Goal: Communication & Community: Answer question/provide support

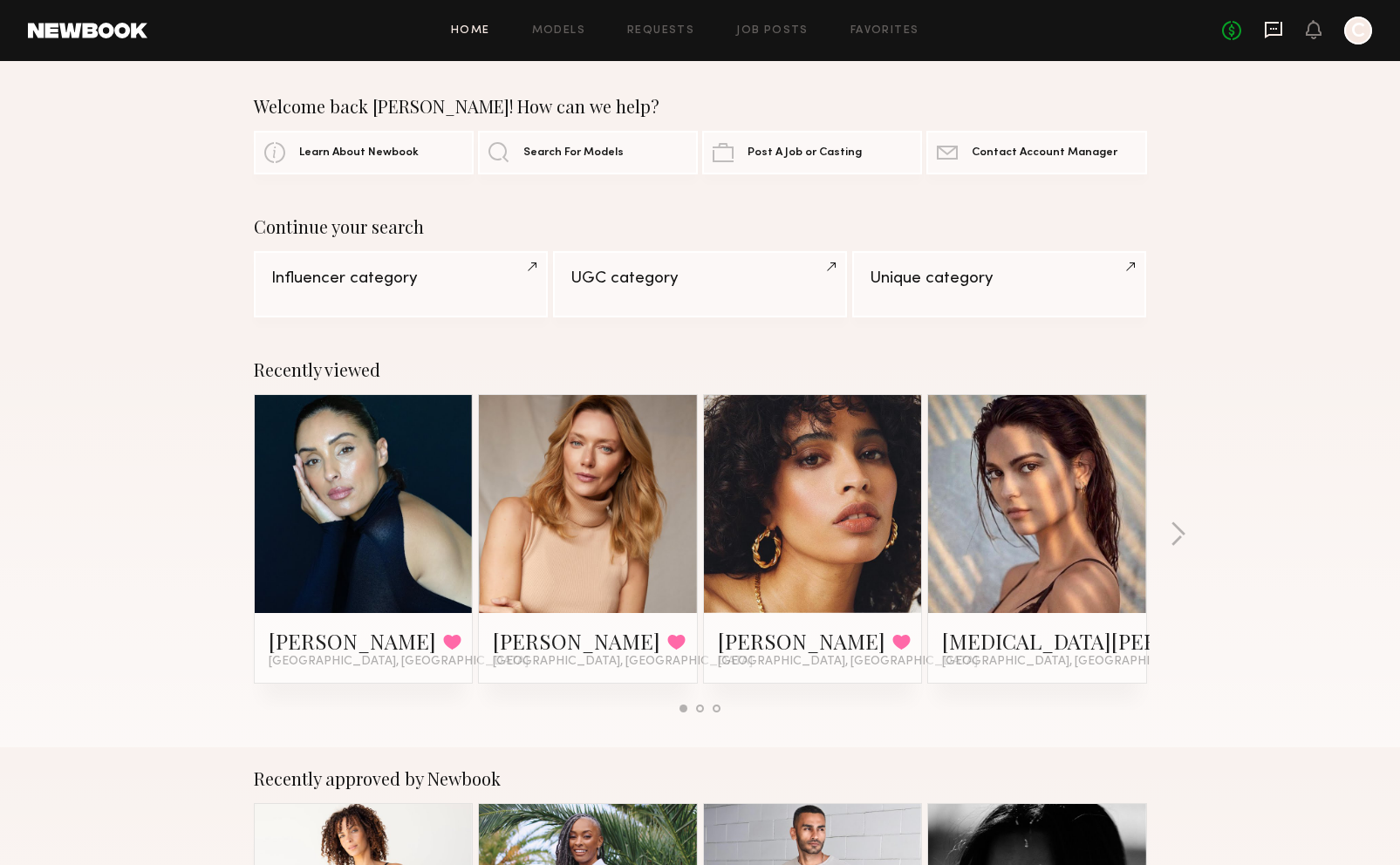
click at [1268, 32] on icon at bounding box center [1273, 29] width 20 height 20
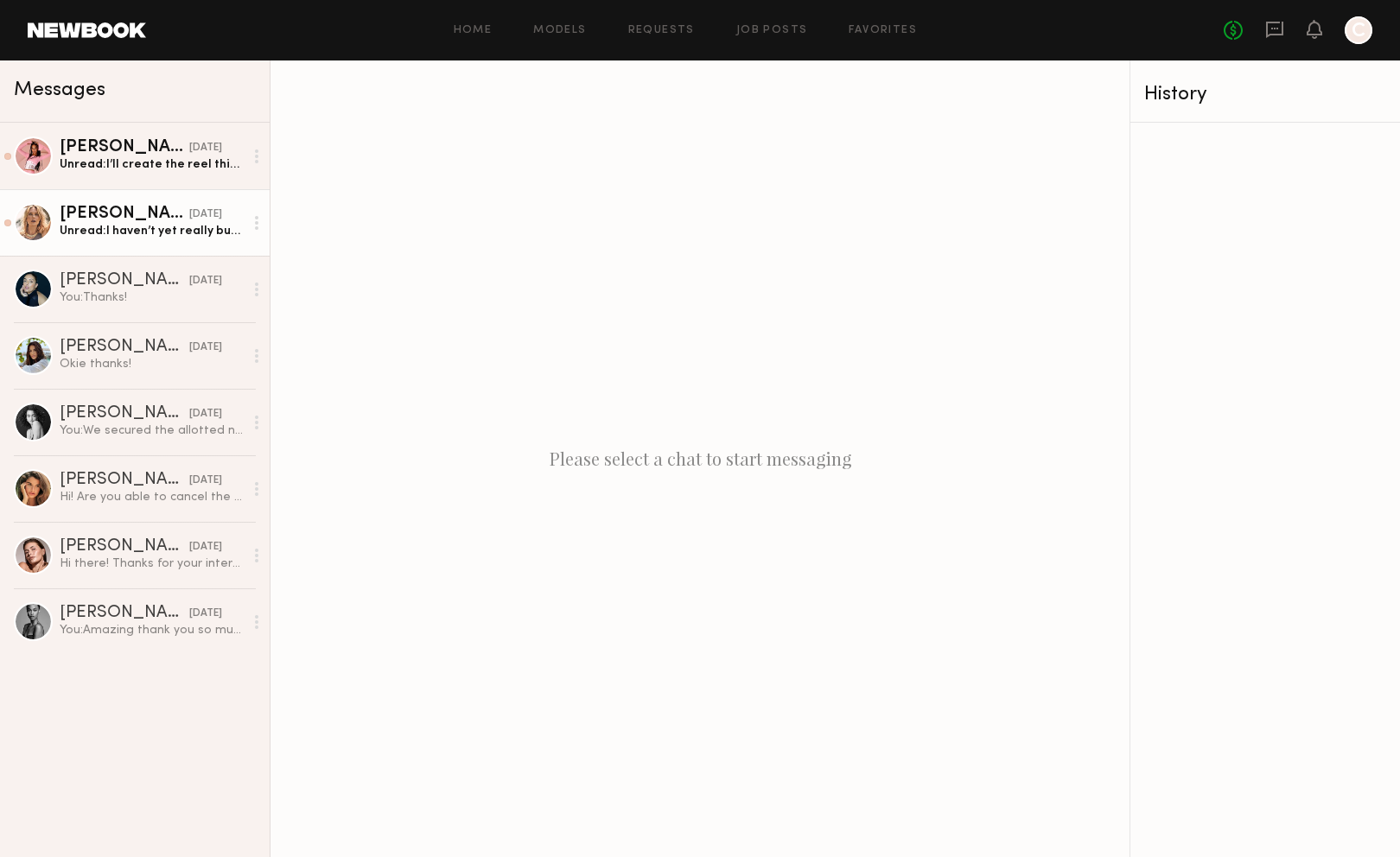
click at [153, 250] on link "[PERSON_NAME] [DATE] Unread: I haven’t yet really but I can do it [DATE] and se…" at bounding box center [134, 222] width 270 height 66
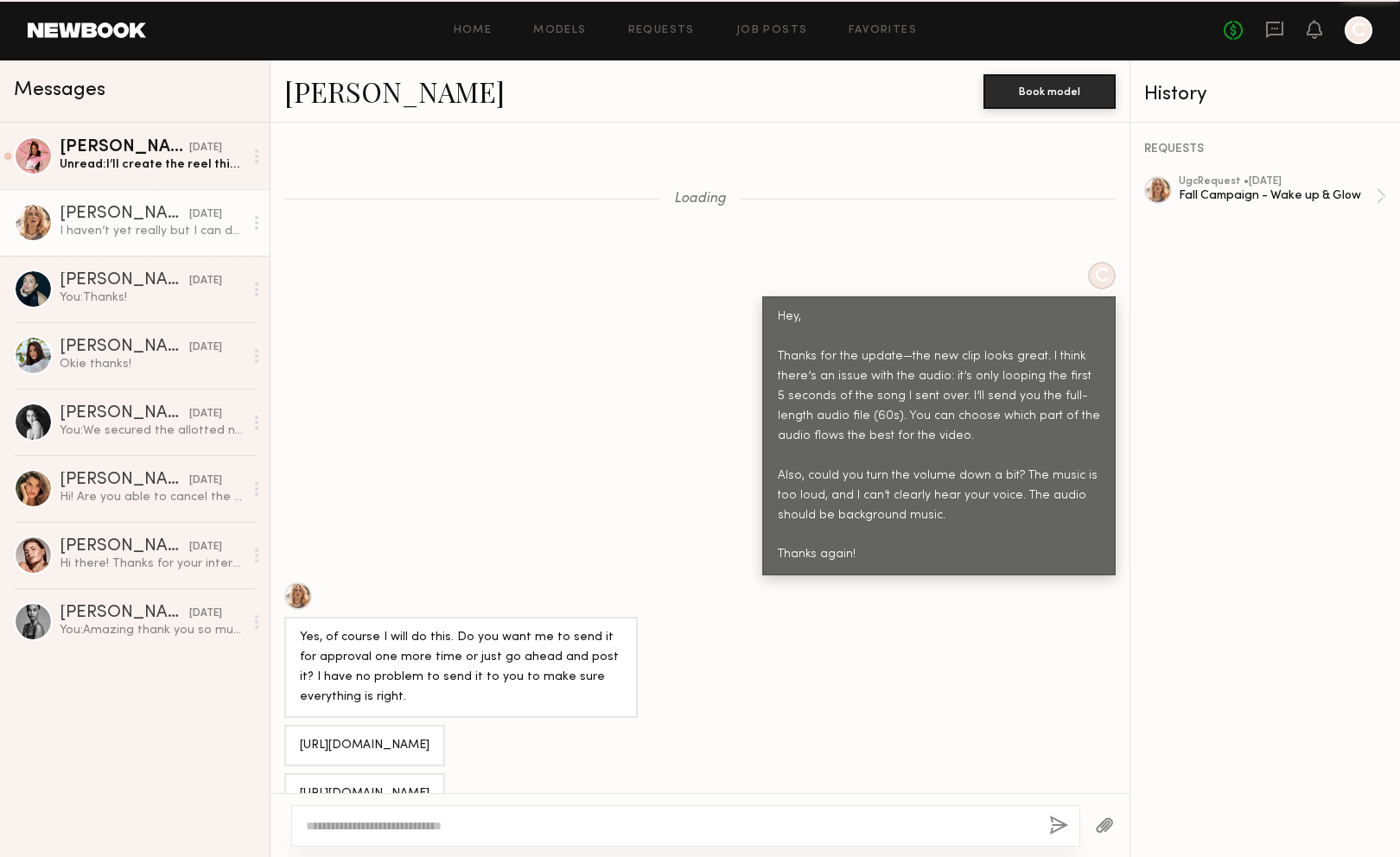
scroll to position [1018, 0]
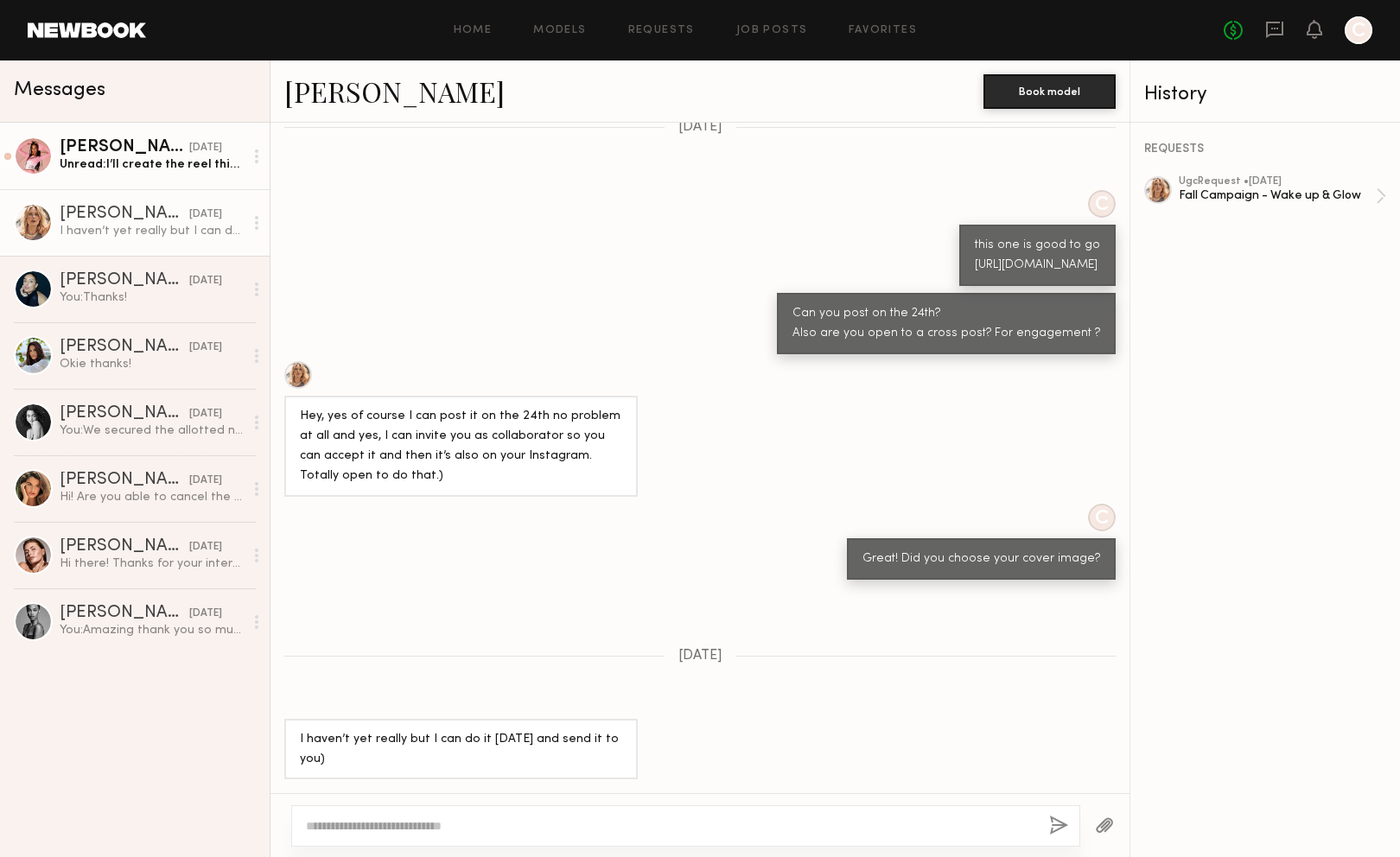
click at [144, 169] on div "Unread: I’ll create the reel this week" at bounding box center [151, 165] width 184 height 17
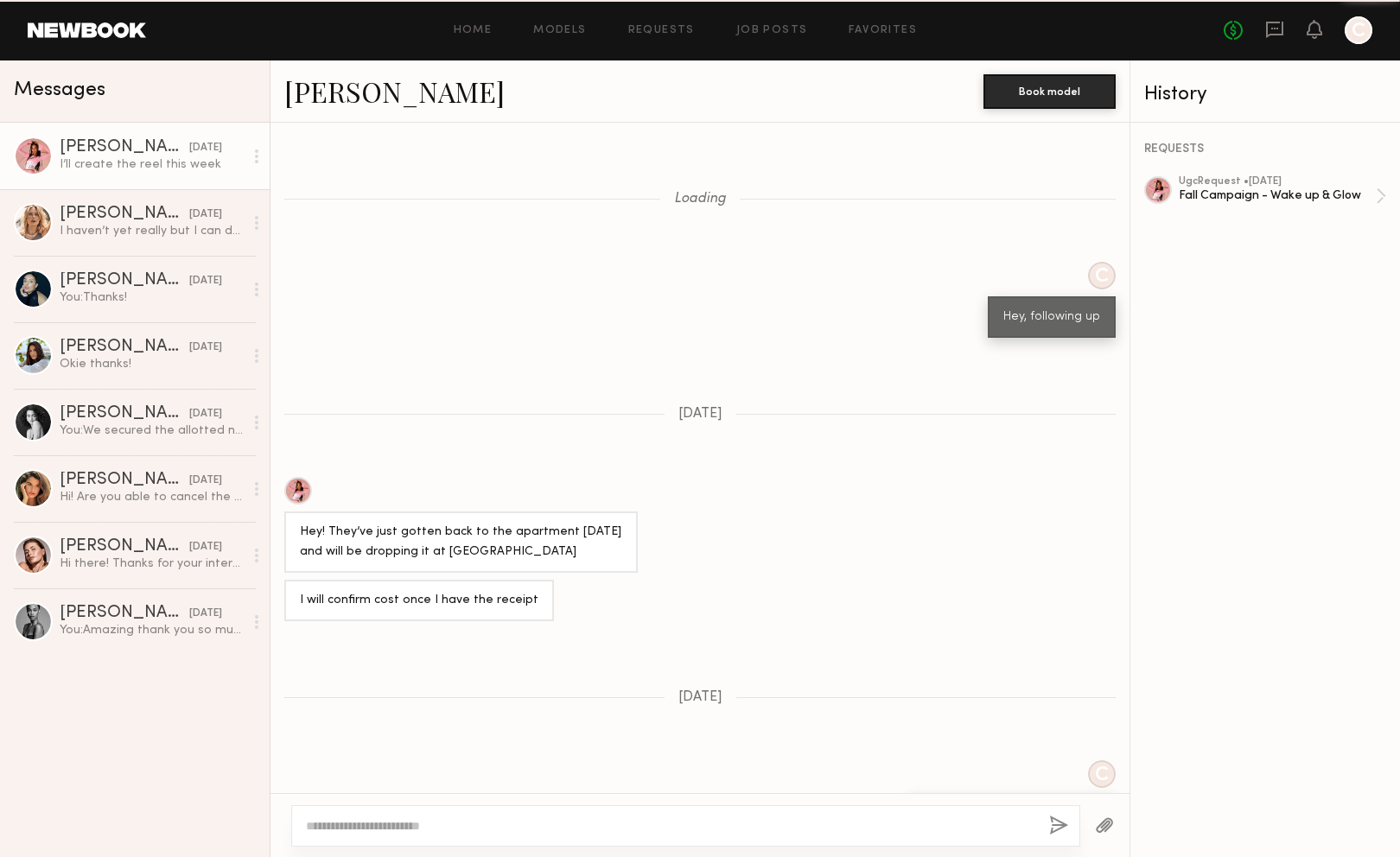
scroll to position [1505, 0]
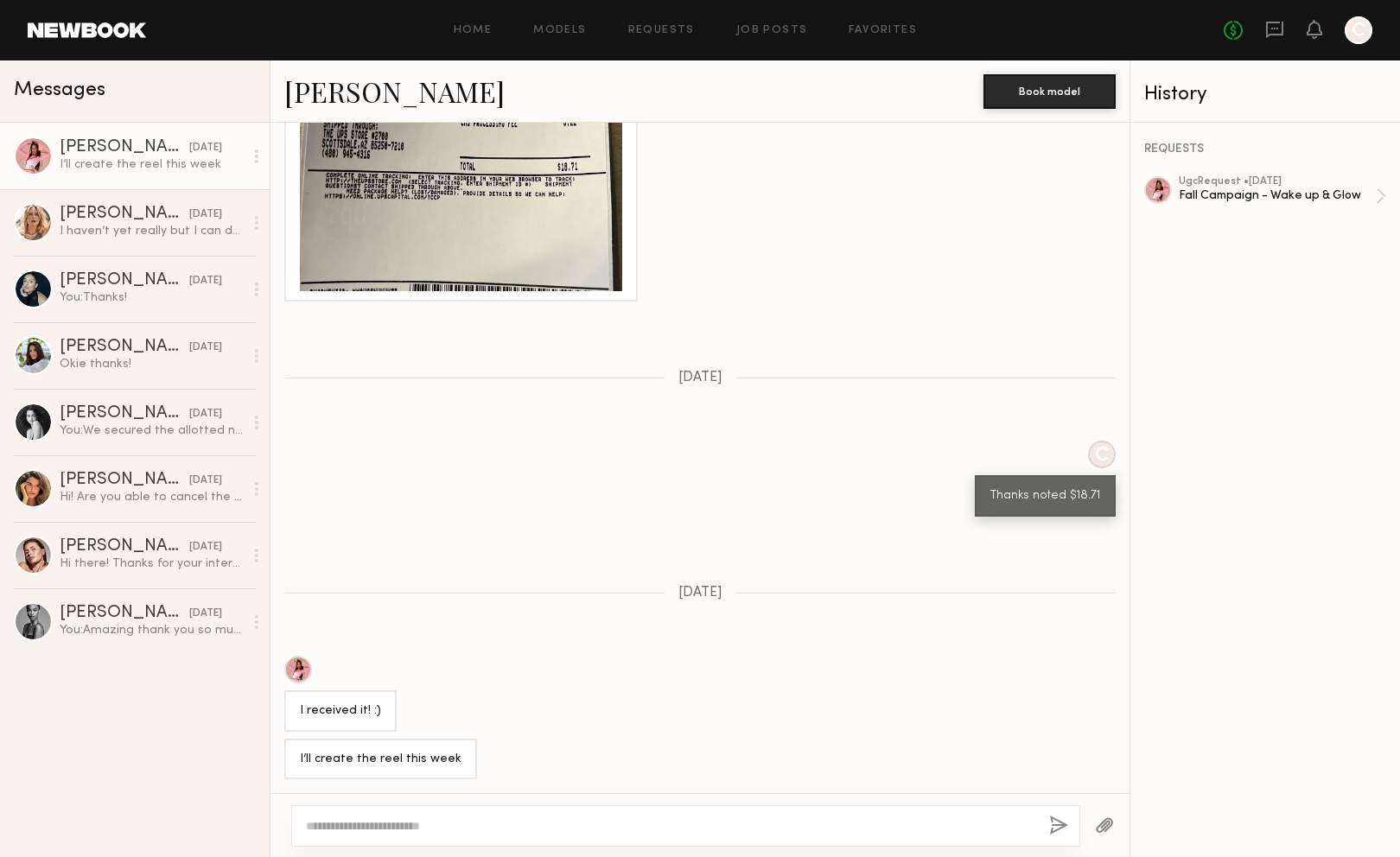
click at [488, 807] on div at bounding box center [686, 826] width 789 height 42
click at [492, 824] on textarea at bounding box center [670, 826] width 730 height 18
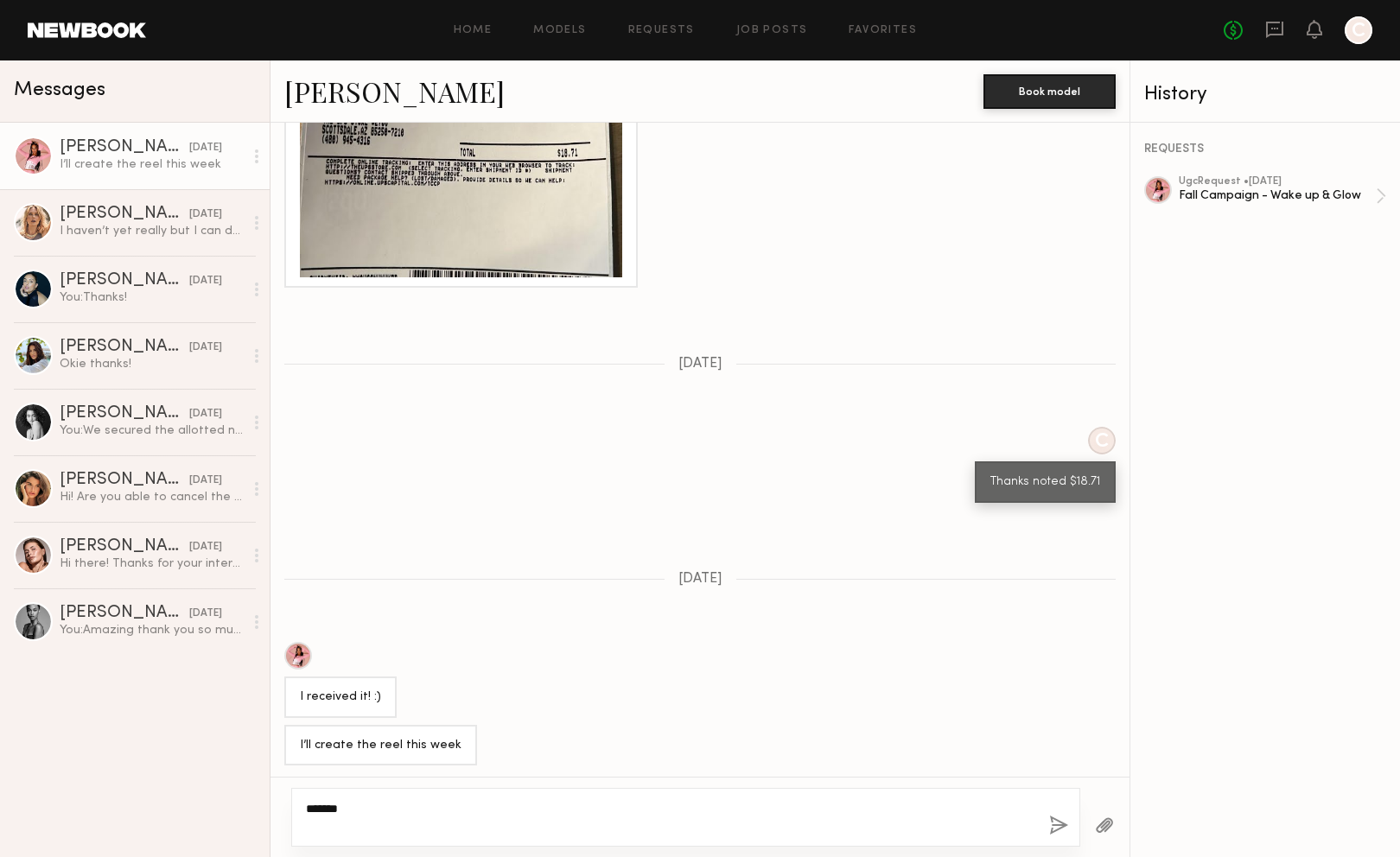
type textarea "******"
click at [1045, 821] on div "******" at bounding box center [686, 817] width 789 height 58
click at [1060, 822] on button "button" at bounding box center [1059, 826] width 19 height 21
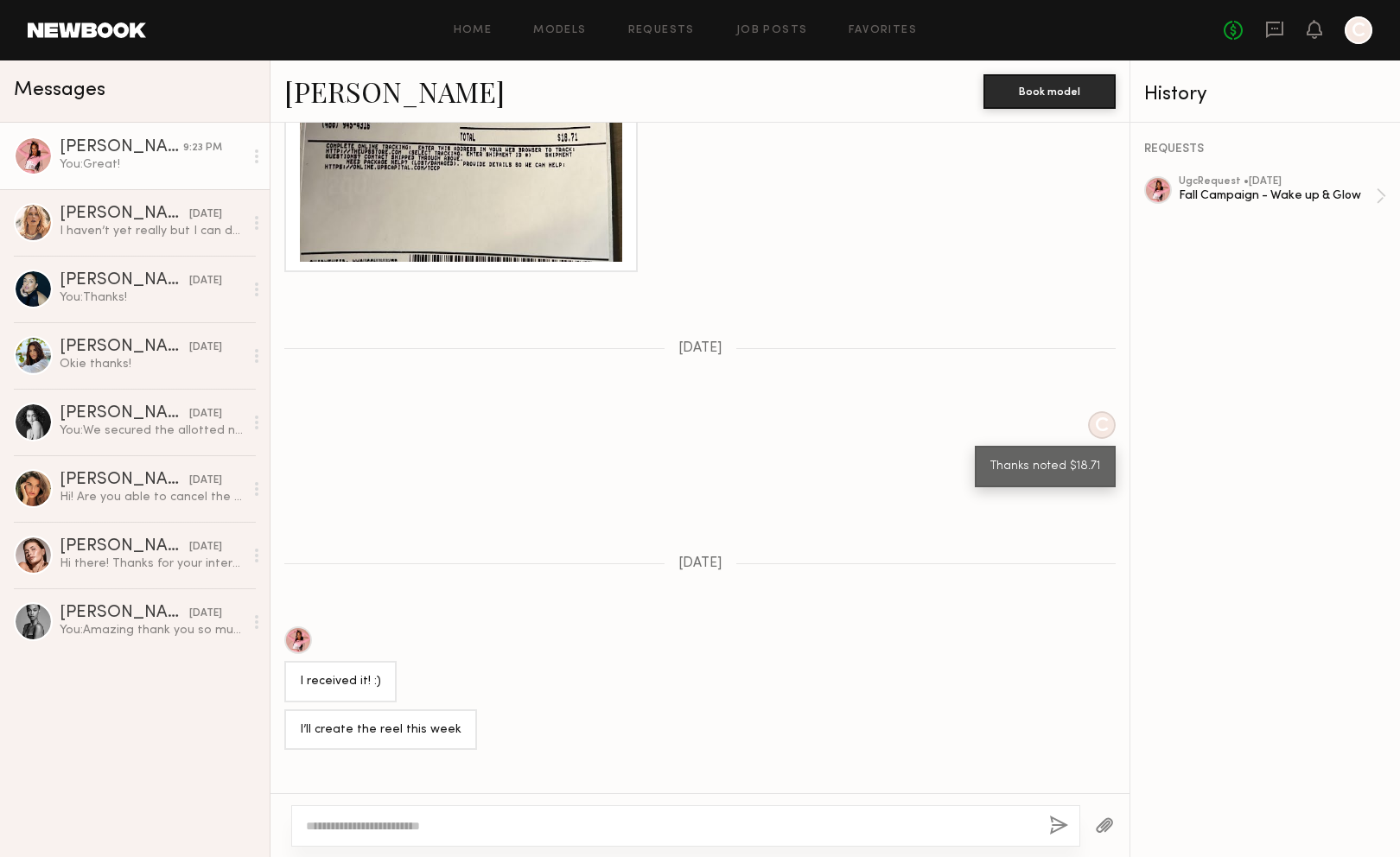
scroll to position [1688, 0]
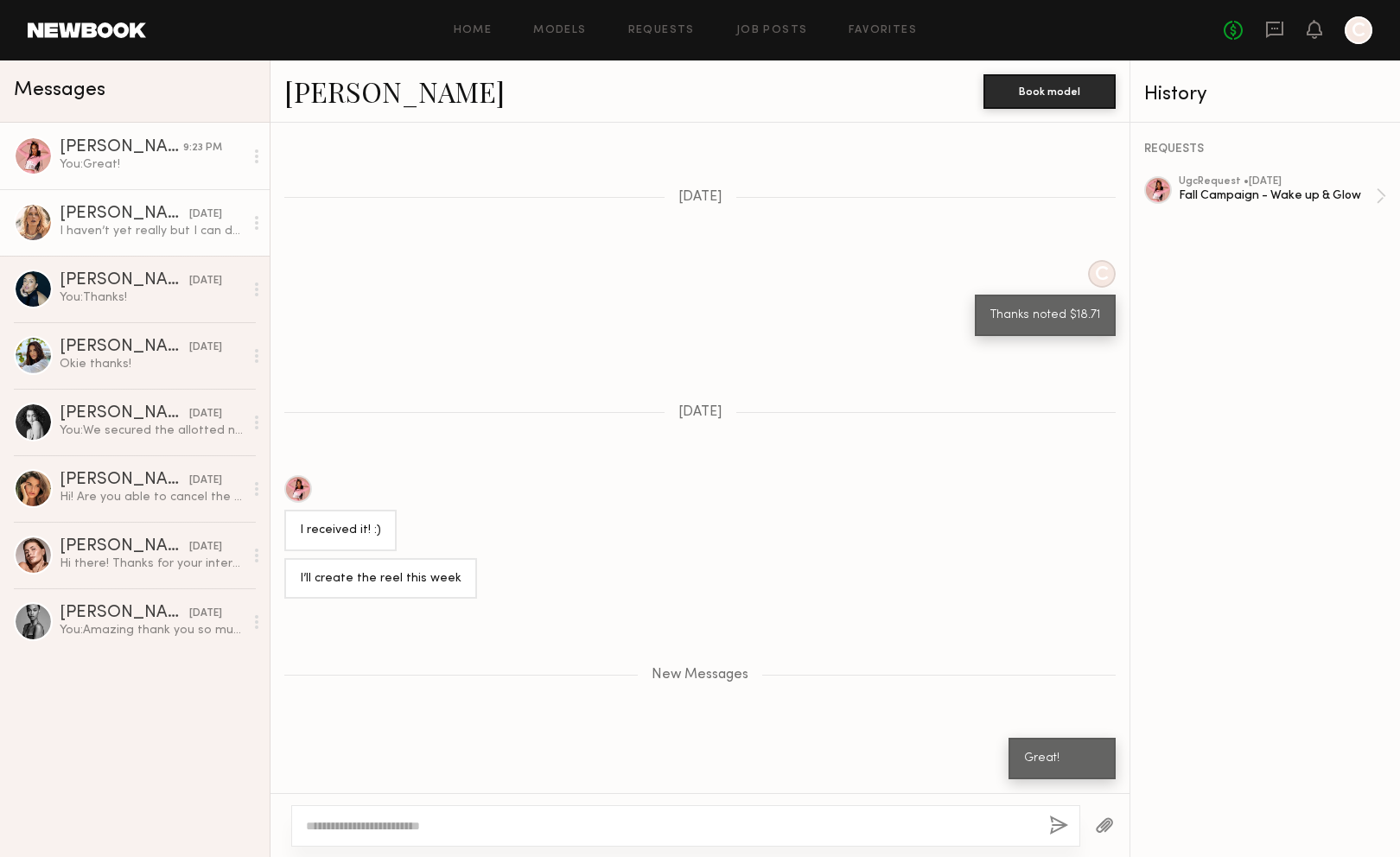
click at [98, 223] on div "[PERSON_NAME]" at bounding box center [124, 214] width 130 height 18
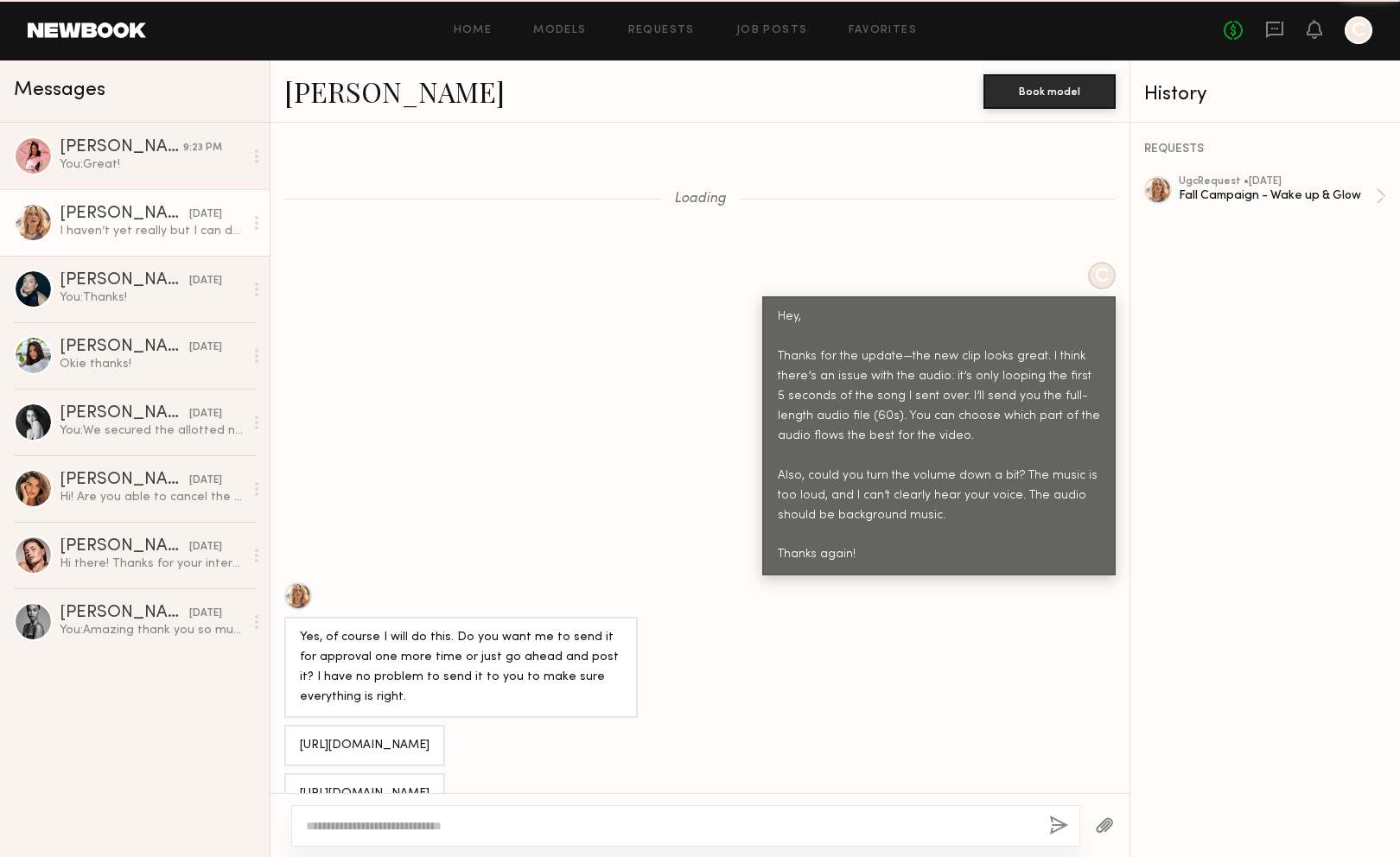
scroll to position [1018, 0]
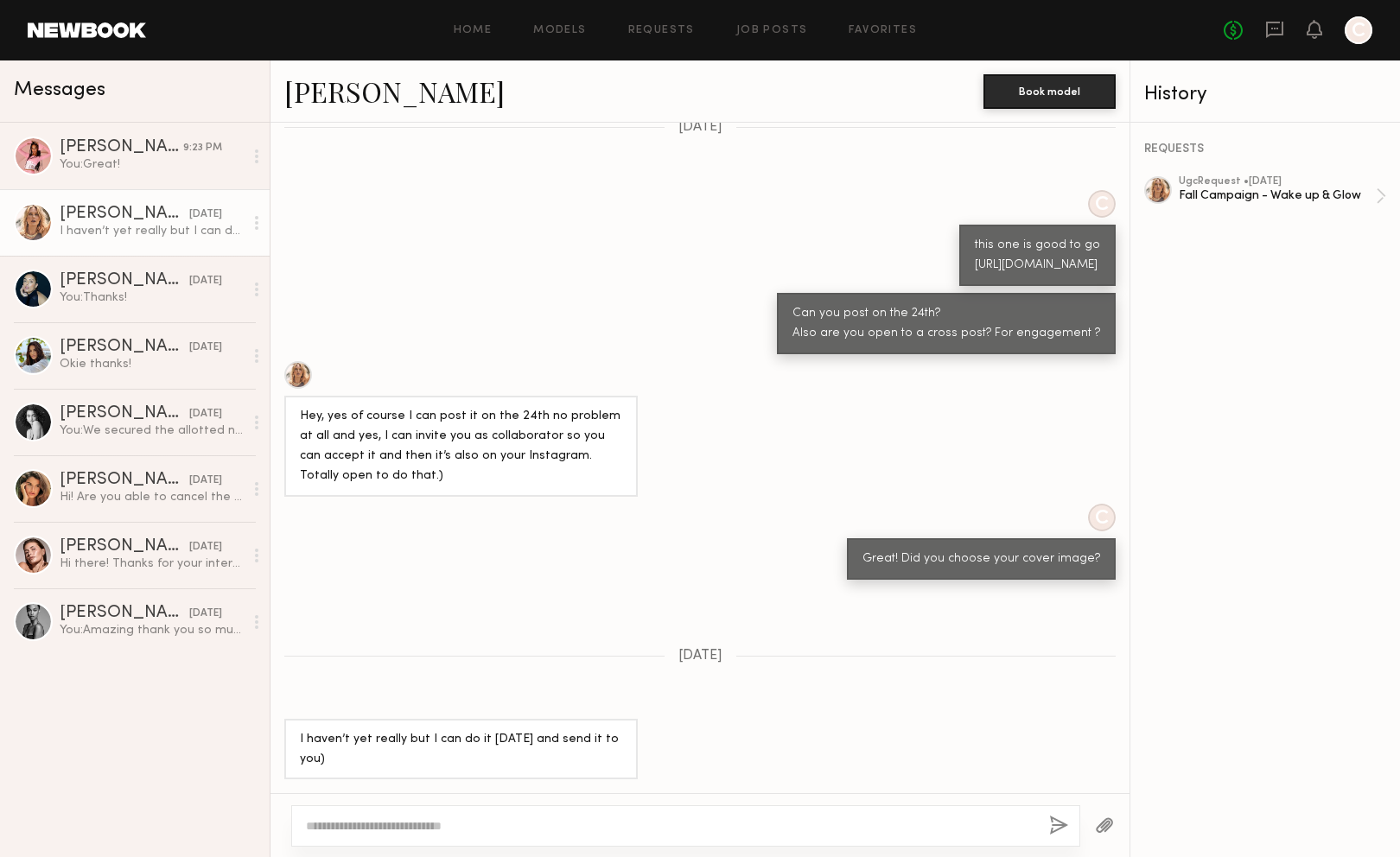
click at [505, 825] on textarea at bounding box center [670, 826] width 730 height 18
type textarea "*********"
click at [1057, 824] on button "button" at bounding box center [1059, 826] width 19 height 21
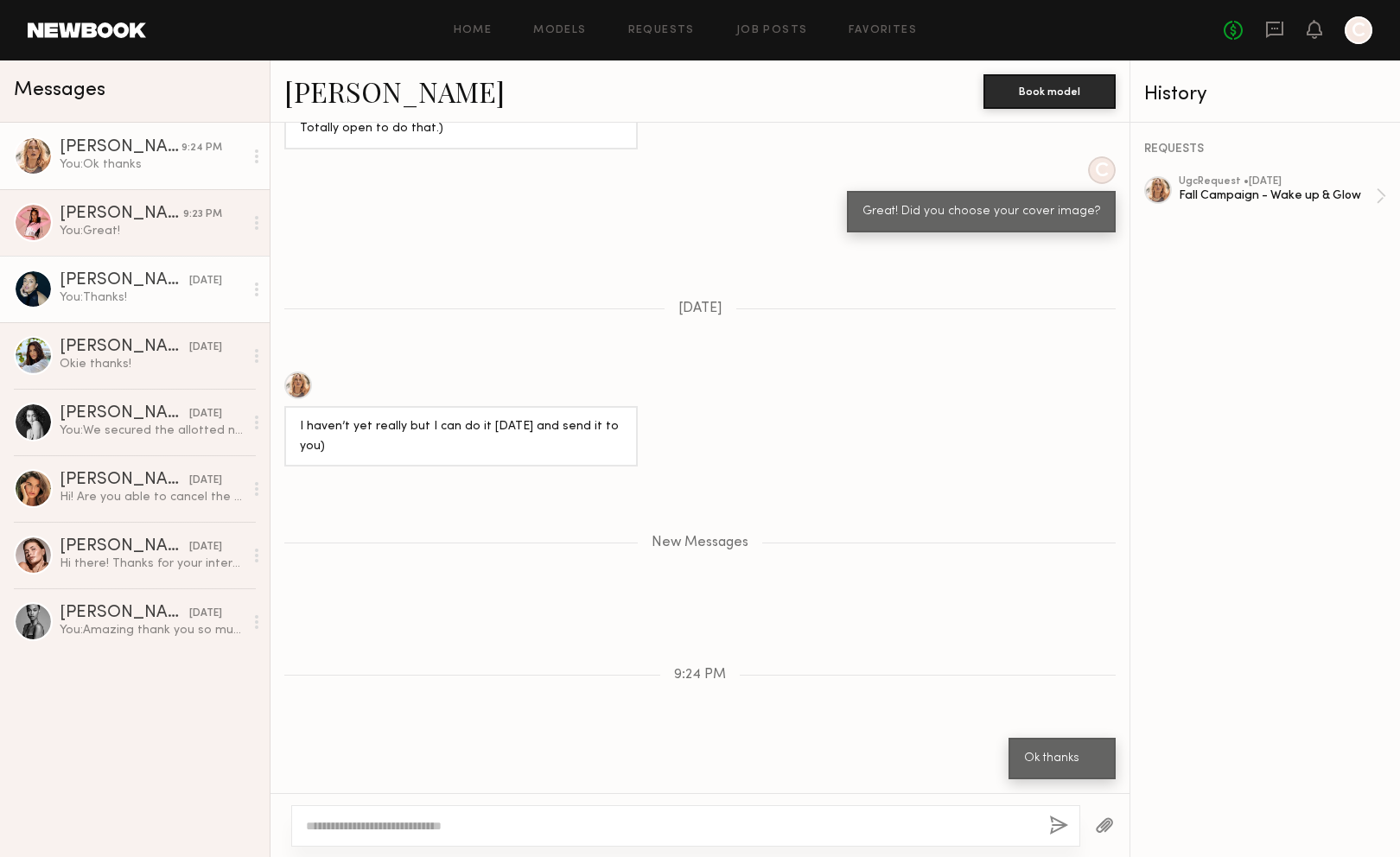
click at [189, 283] on div "[DATE]" at bounding box center [206, 280] width 33 height 17
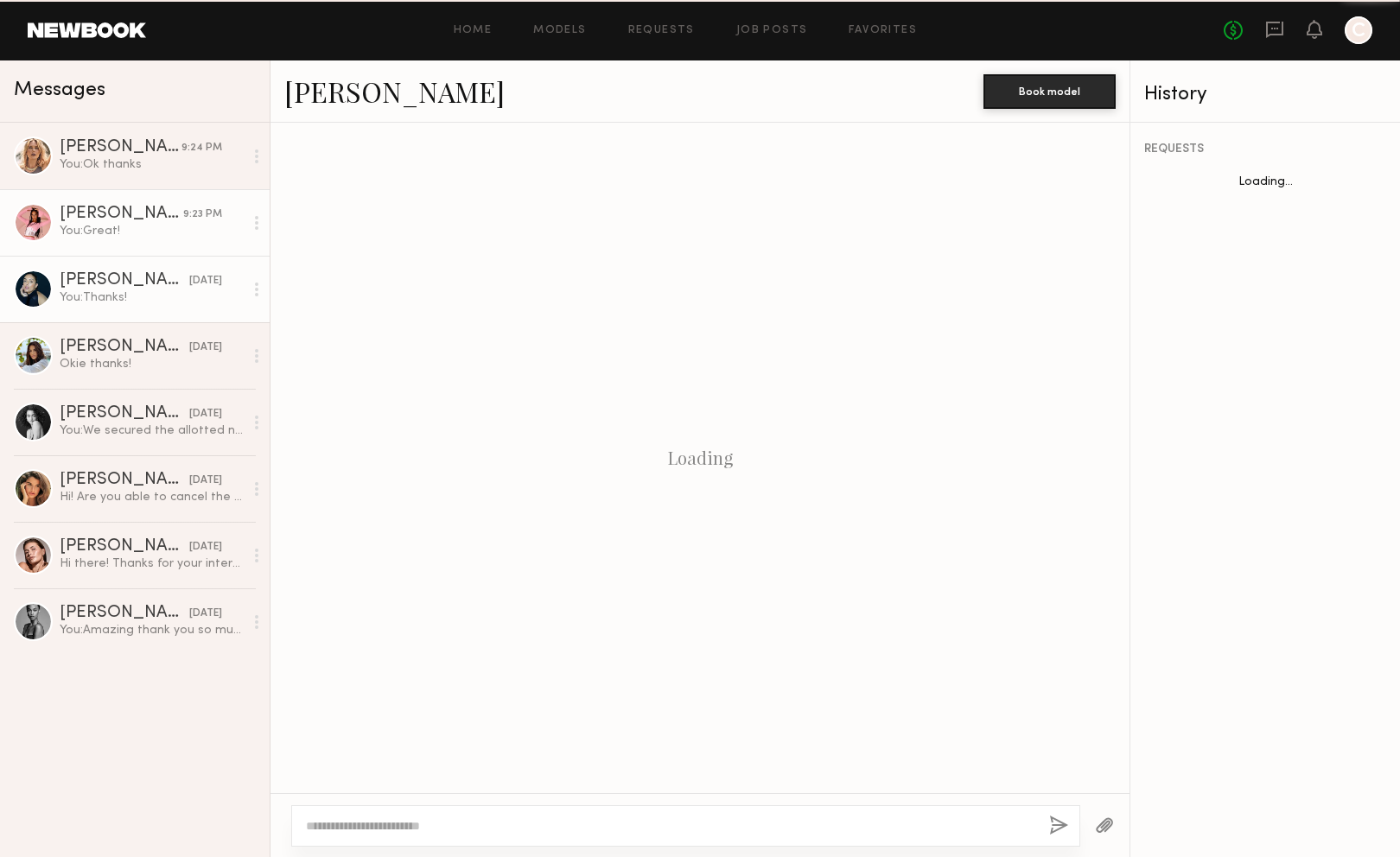
scroll to position [1146, 0]
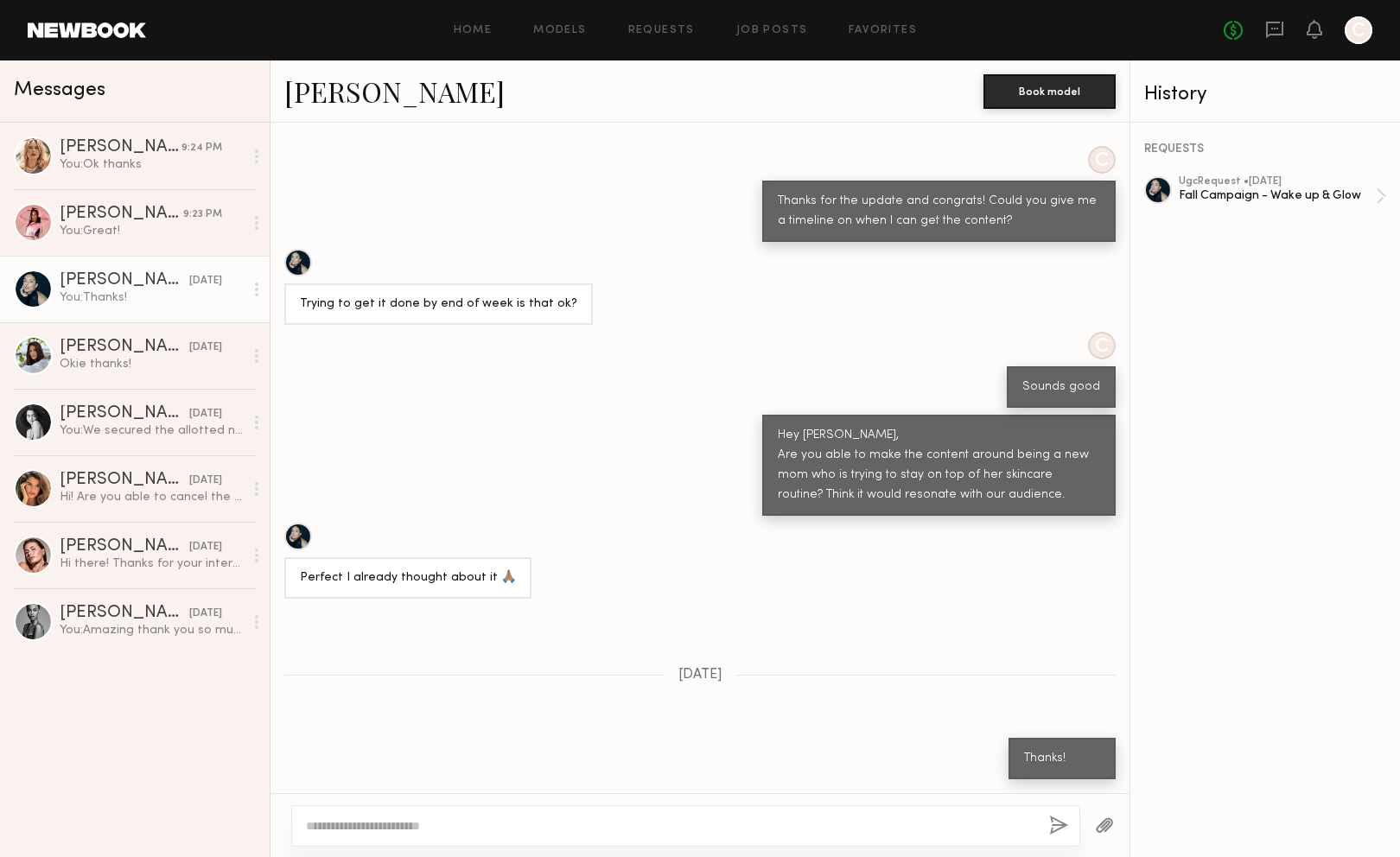
click at [489, 824] on textarea at bounding box center [670, 826] width 730 height 18
click at [720, 838] on div at bounding box center [686, 826] width 789 height 42
click at [716, 824] on textarea at bounding box center [670, 826] width 730 height 18
type textarea "**********"
click at [1058, 825] on button "button" at bounding box center [1059, 826] width 19 height 21
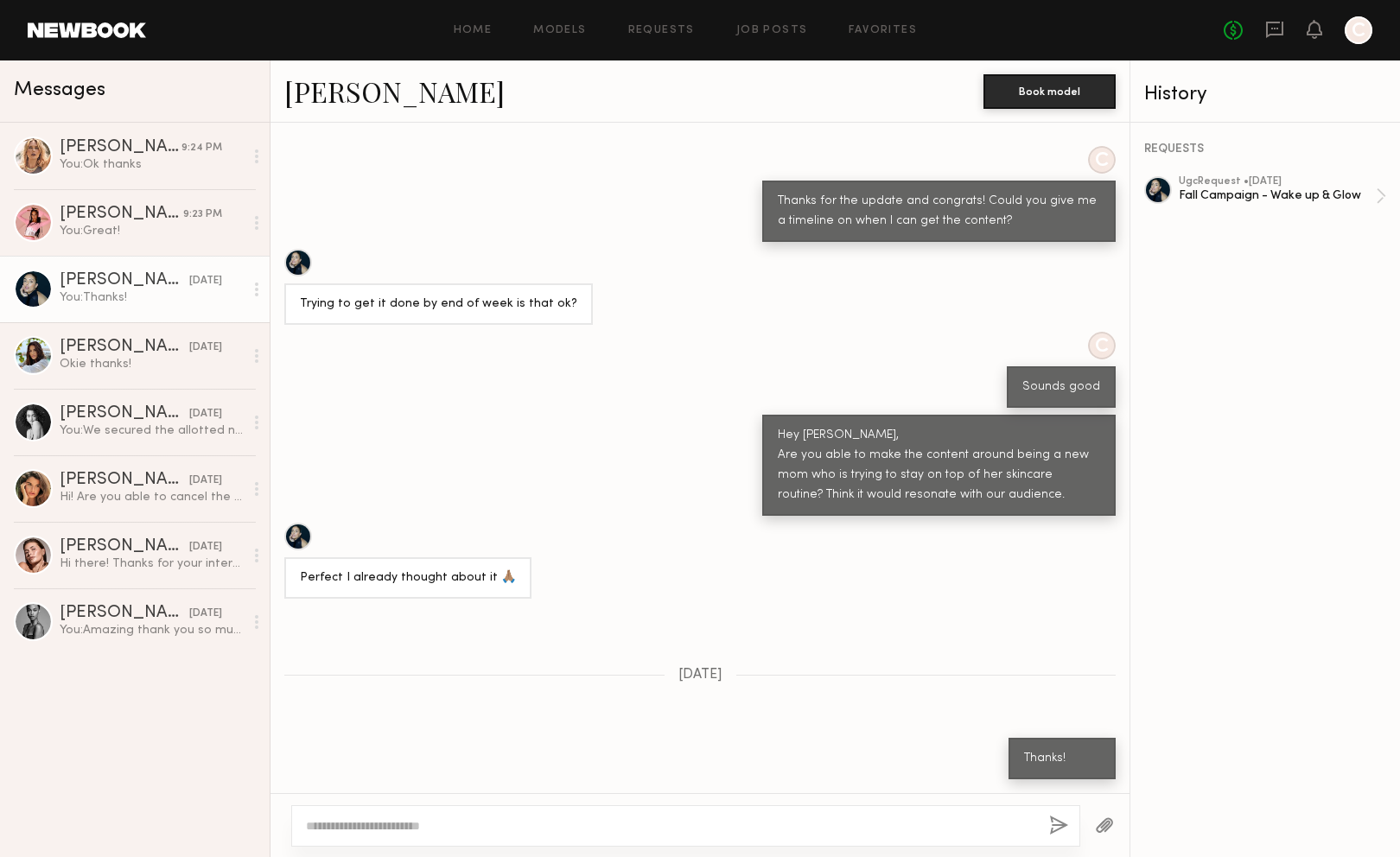
scroll to position [1498, 0]
